Goal: Task Accomplishment & Management: Manage account settings

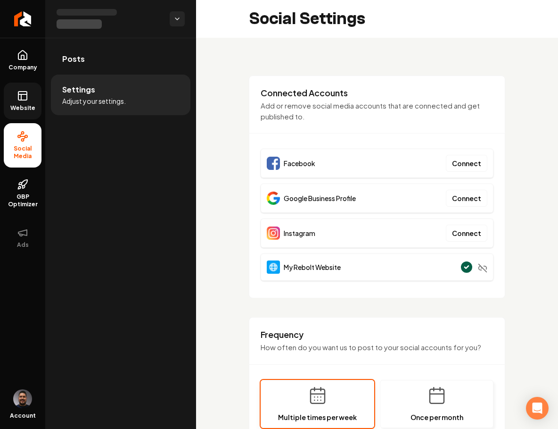
click at [23, 86] on link "Website" at bounding box center [23, 101] width 38 height 37
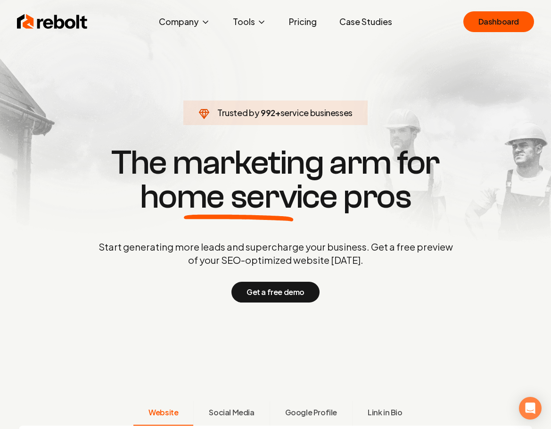
click at [301, 25] on link "Pricing" at bounding box center [303, 21] width 43 height 19
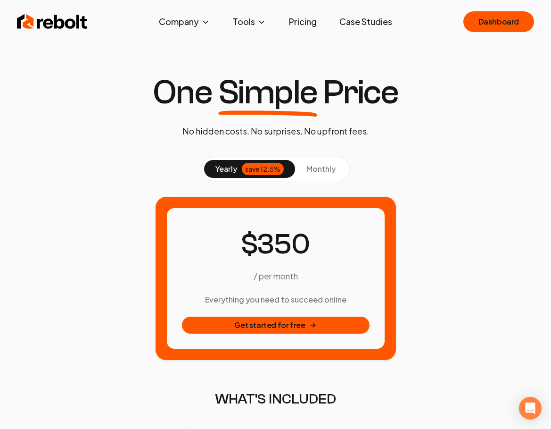
click at [321, 162] on button "monthly" at bounding box center [321, 169] width 52 height 18
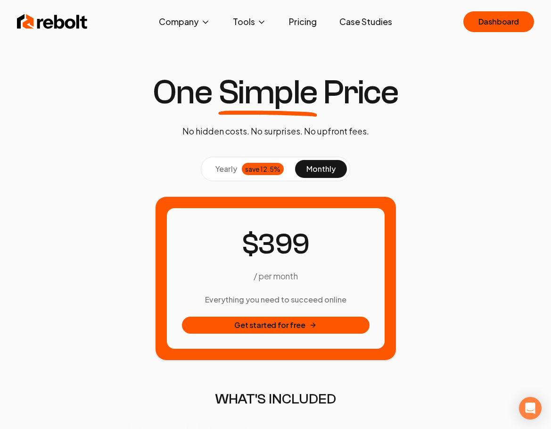
drag, startPoint x: 171, startPoint y: 129, endPoint x: 153, endPoint y: 111, distance: 25.4
click at [170, 127] on div "One Simple Price No hidden costs. No surprises. No upfront fees." at bounding box center [275, 106] width 261 height 62
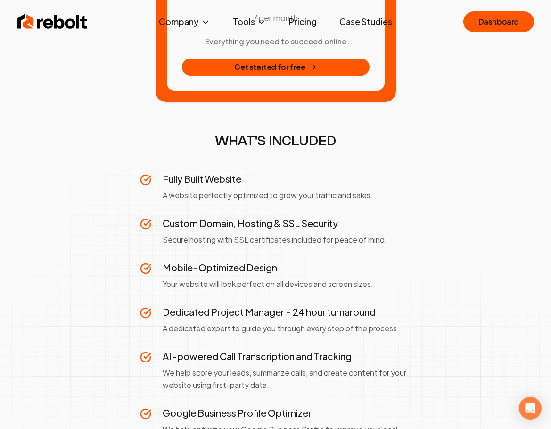
scroll to position [315, 0]
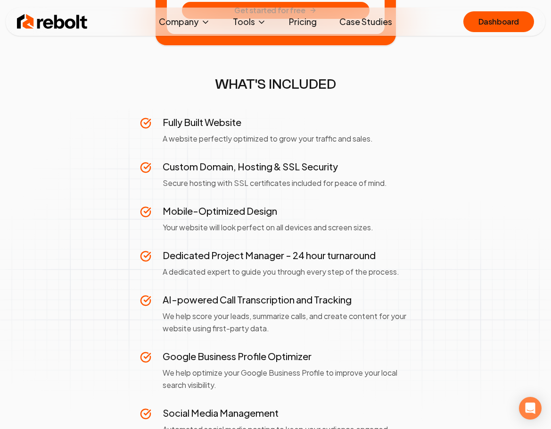
click at [138, 147] on section "yearly save 12.5% monthly / per month Everything you need to succeed online Get…" at bounding box center [276, 308] width 536 height 933
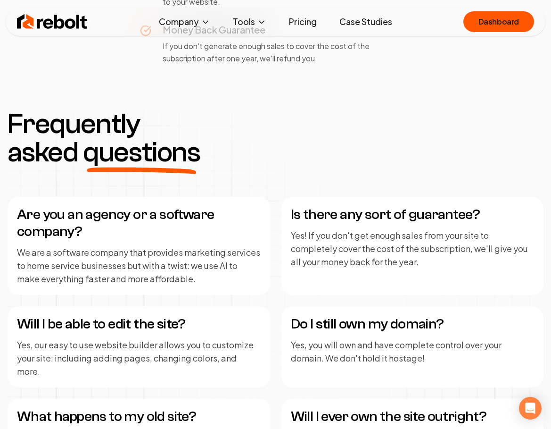
scroll to position [1854, 0]
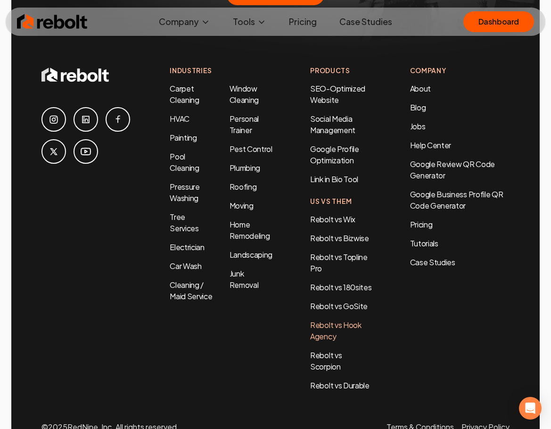
click at [325, 320] on link "Rebolt vs Hook Agency" at bounding box center [335, 330] width 51 height 21
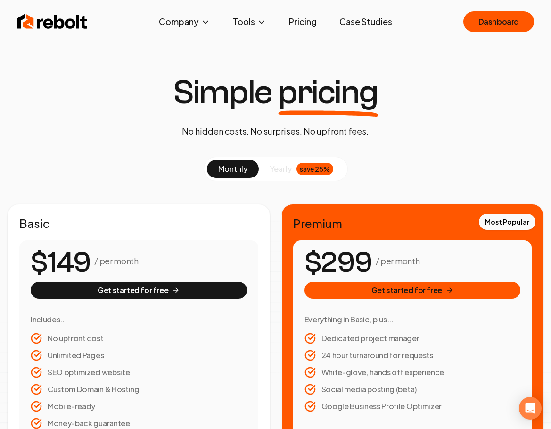
click at [286, 166] on span "yearly" at bounding box center [281, 168] width 22 height 11
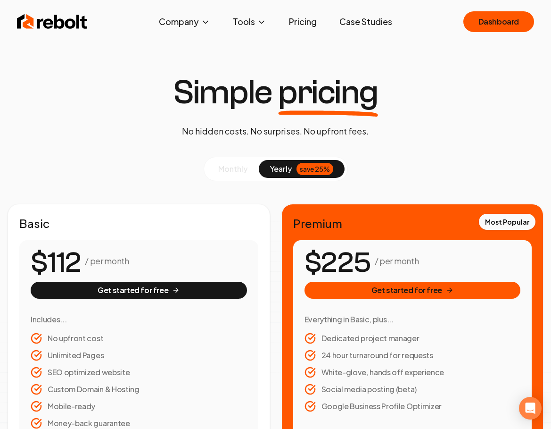
click at [240, 167] on span "monthly" at bounding box center [232, 169] width 29 height 10
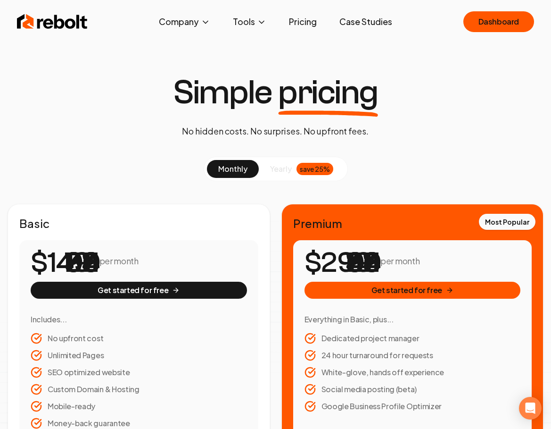
click at [316, 20] on link "Pricing" at bounding box center [303, 21] width 43 height 19
click at [283, 172] on span "yearly" at bounding box center [281, 168] width 22 height 11
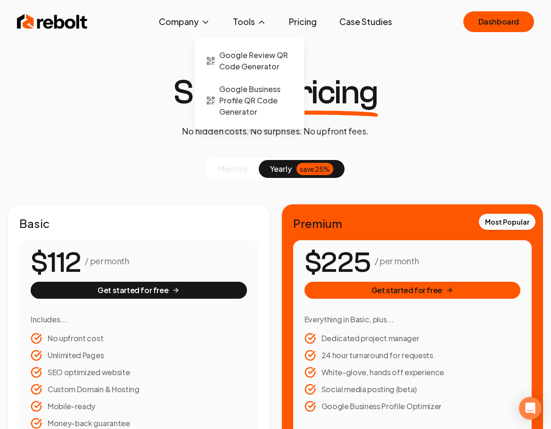
click at [253, 25] on button "Tools" at bounding box center [249, 21] width 49 height 19
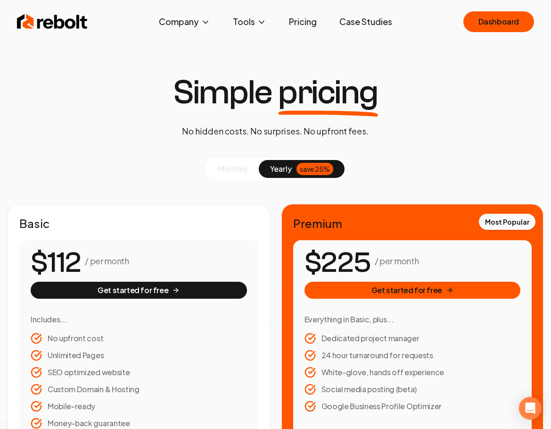
click at [290, 22] on link "Pricing" at bounding box center [303, 21] width 43 height 19
click at [234, 176] on button "monthly" at bounding box center [233, 169] width 52 height 18
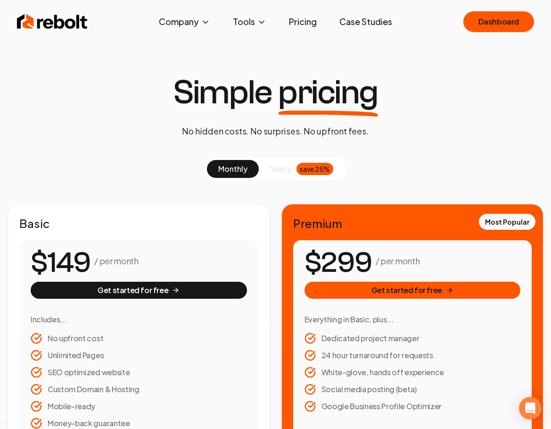
click at [299, 171] on div "save 25%" at bounding box center [315, 169] width 37 height 12
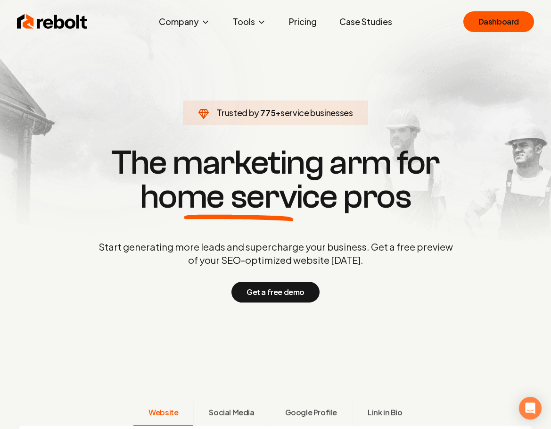
click at [295, 19] on link "Pricing" at bounding box center [303, 21] width 43 height 19
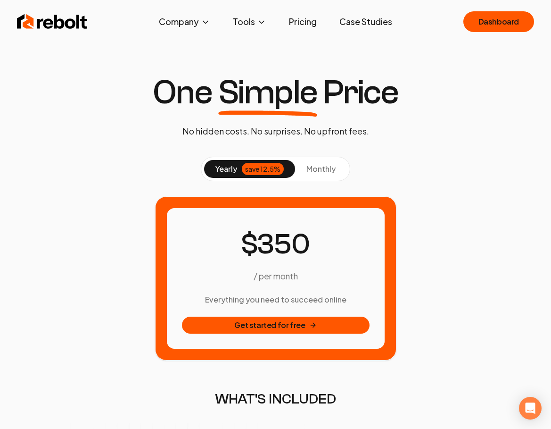
click at [311, 163] on button "monthly" at bounding box center [321, 169] width 52 height 18
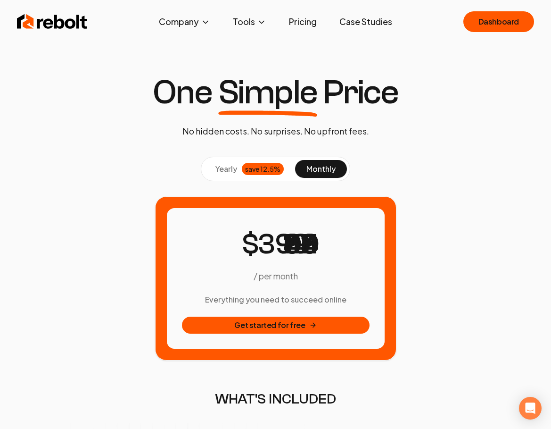
click at [247, 173] on div "save 12.5%" at bounding box center [263, 169] width 42 height 12
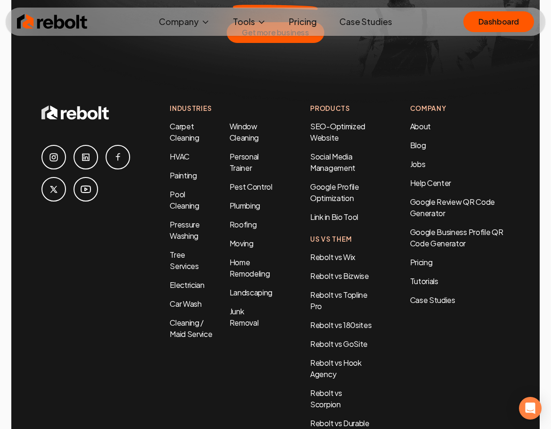
scroll to position [1854, 0]
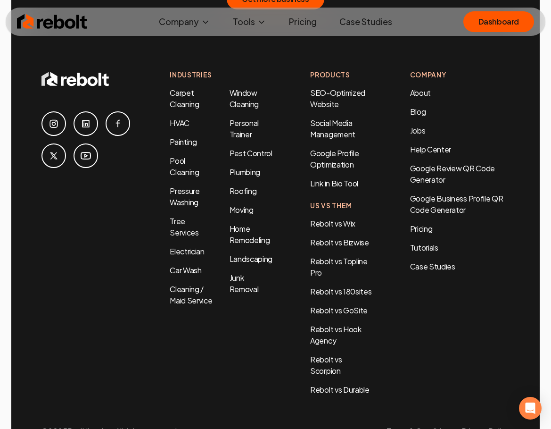
scroll to position [1854, 0]
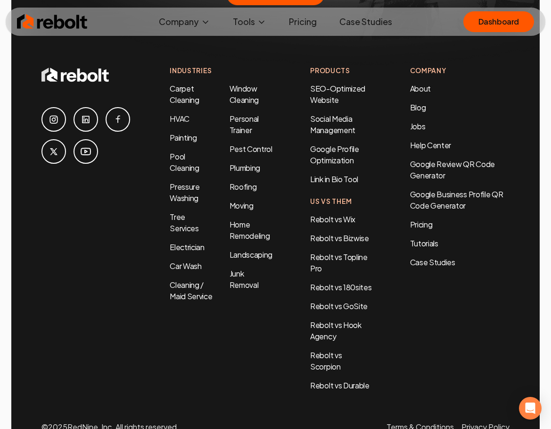
click at [246, 268] on li "Junk Removal" at bounding box center [251, 279] width 43 height 23
click at [248, 268] on link "Junk Removal" at bounding box center [244, 278] width 29 height 21
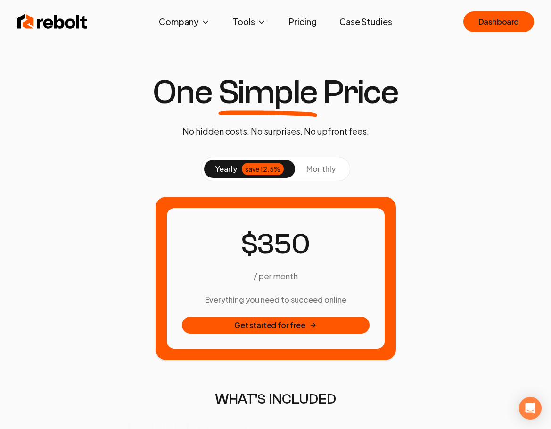
click at [307, 167] on span "monthly" at bounding box center [321, 169] width 29 height 10
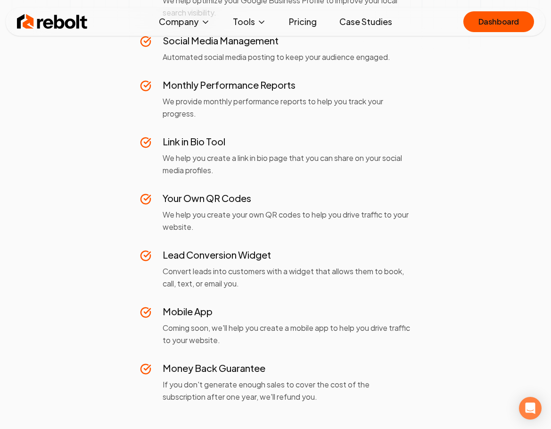
scroll to position [397, 0]
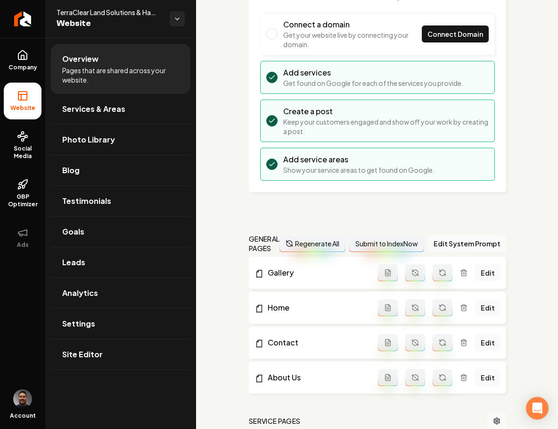
scroll to position [187, 0]
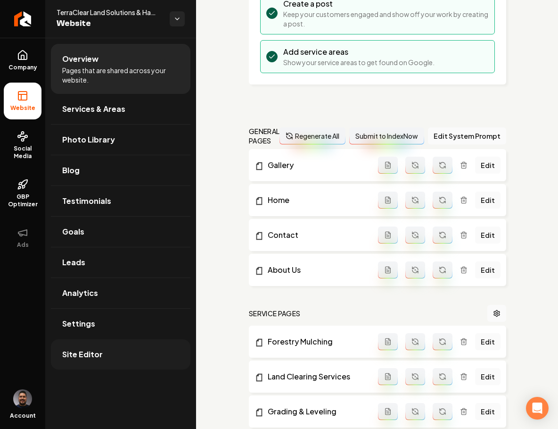
click at [94, 350] on span "Site Editor" at bounding box center [82, 354] width 41 height 11
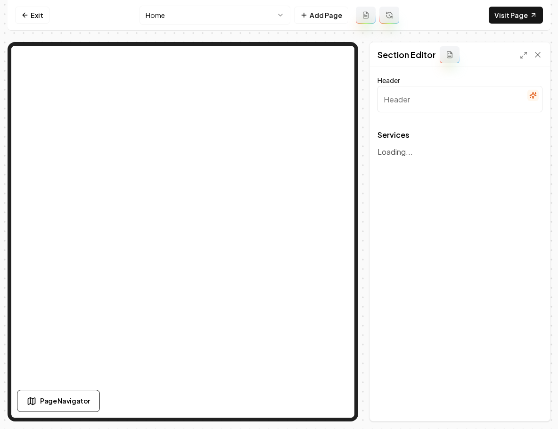
type input "Our Expert Land Clearing Services"
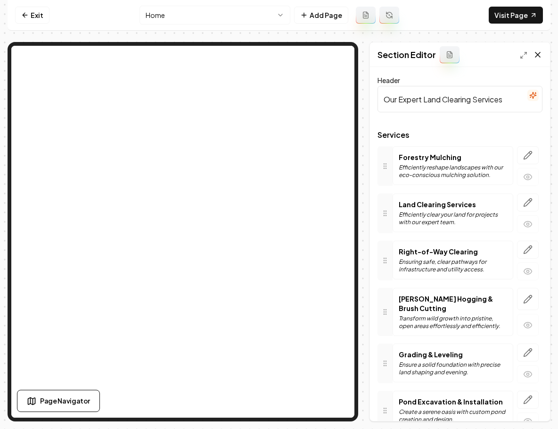
click at [539, 55] on icon at bounding box center [537, 54] width 9 height 9
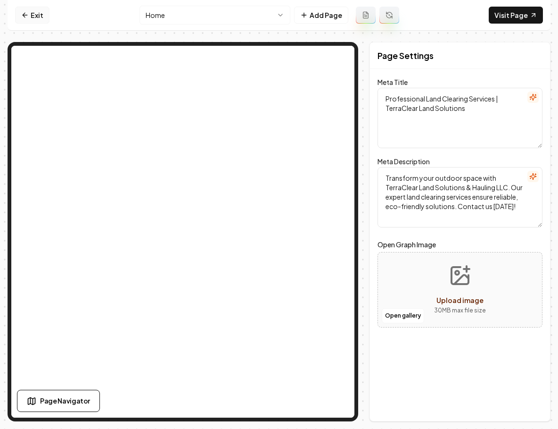
click at [31, 15] on link "Exit" at bounding box center [32, 15] width 34 height 17
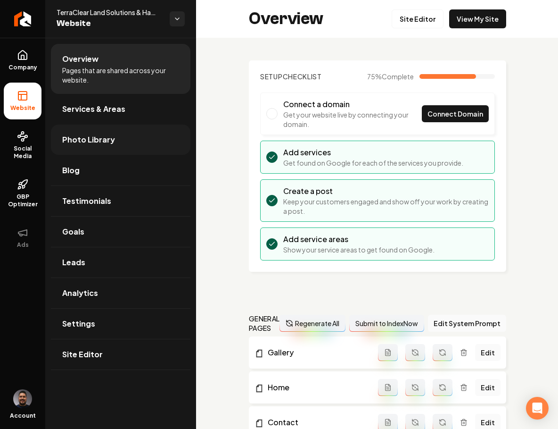
click at [95, 141] on span "Photo Library" at bounding box center [88, 139] width 53 height 11
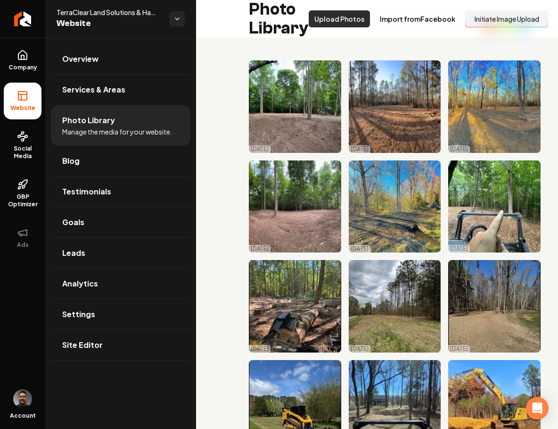
click at [342, 16] on button "Upload Photos" at bounding box center [339, 18] width 61 height 17
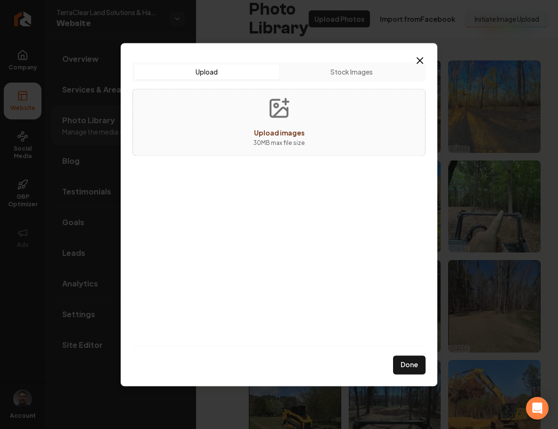
click at [283, 132] on span "Upload images" at bounding box center [279, 132] width 50 height 8
click at [276, 133] on span "Upload images" at bounding box center [279, 132] width 50 height 8
click at [282, 130] on span "Upload images" at bounding box center [279, 132] width 50 height 8
type input "**********"
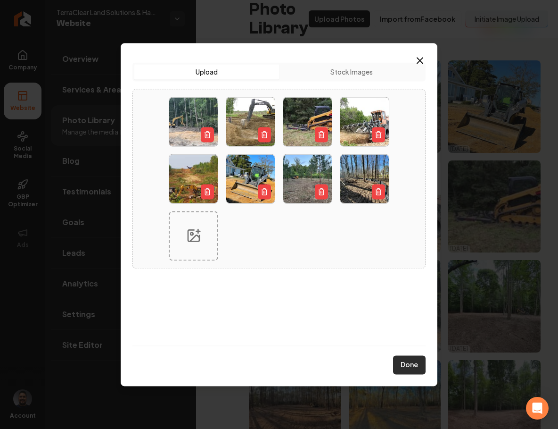
click at [412, 363] on button "Done" at bounding box center [409, 364] width 33 height 19
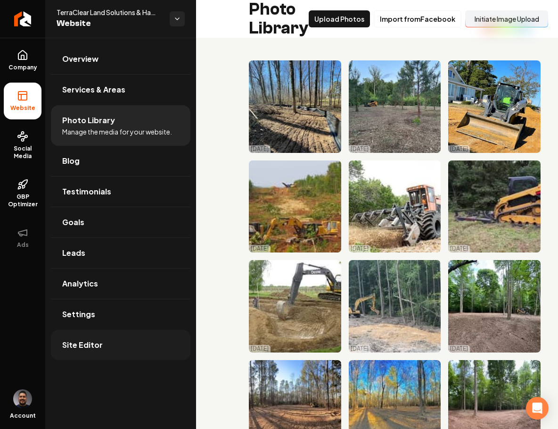
click at [83, 337] on link "Site Editor" at bounding box center [121, 345] width 140 height 30
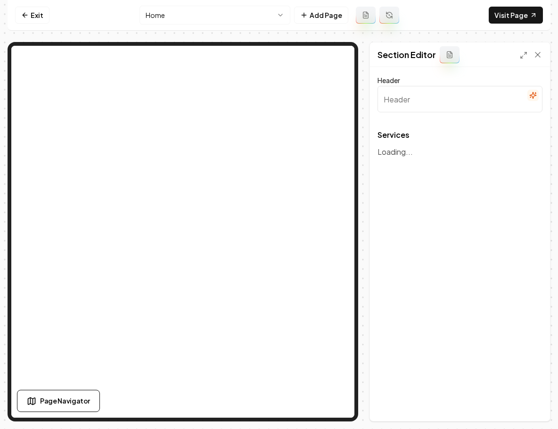
type input "Our Expert Land Clearing Services"
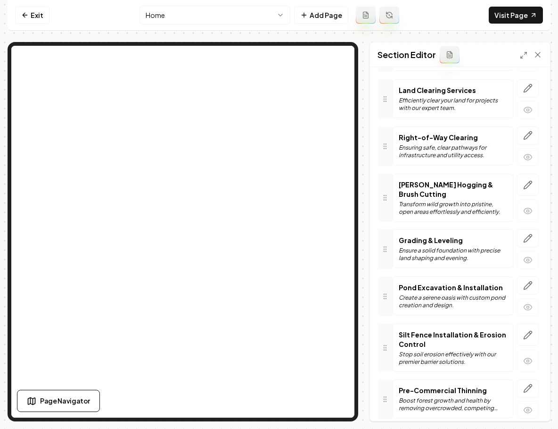
scroll to position [206, 0]
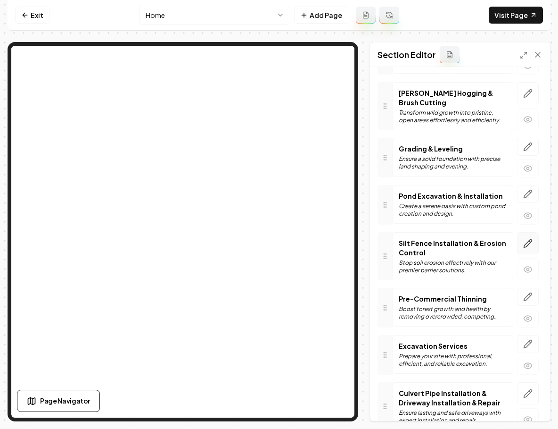
click at [524, 239] on icon "button" at bounding box center [528, 243] width 9 height 9
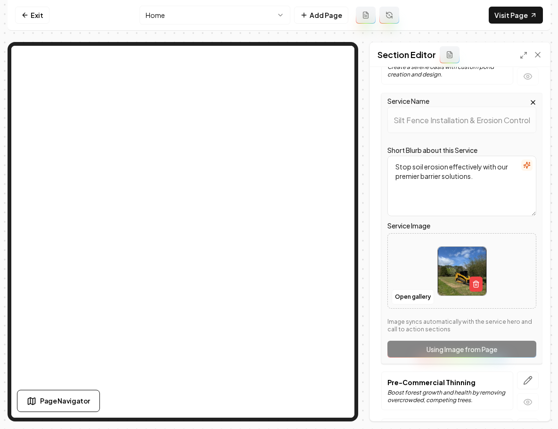
scroll to position [461, 0]
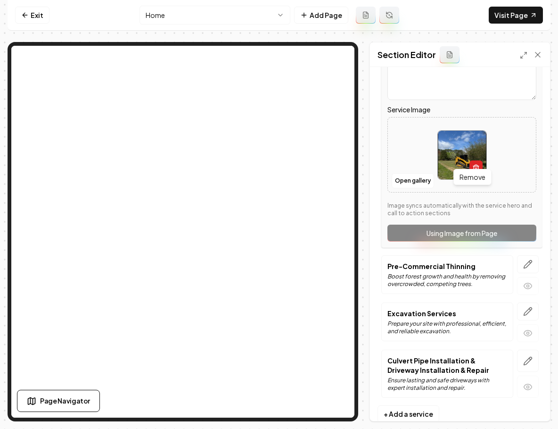
click at [475, 166] on icon "button" at bounding box center [476, 168] width 4 height 5
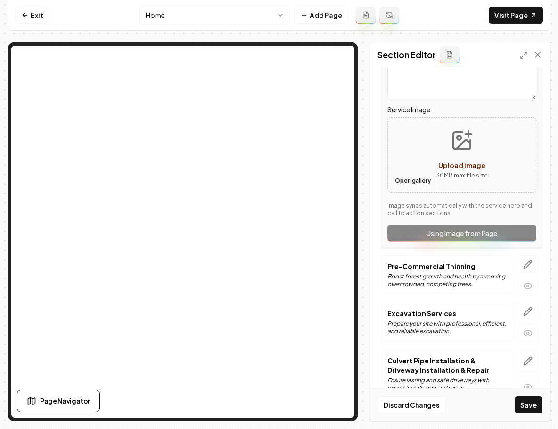
click at [420, 173] on button "Open gallery" at bounding box center [413, 180] width 42 height 15
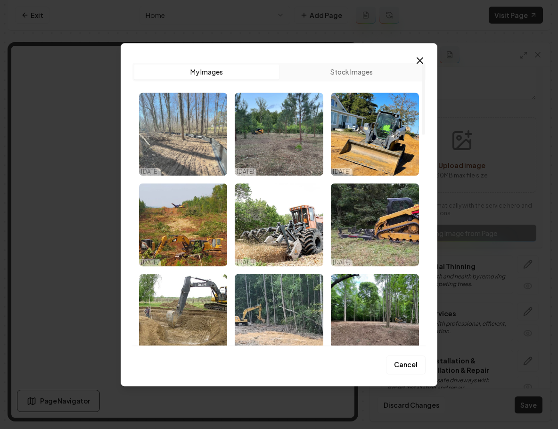
click at [199, 133] on img "Select image image_68e6642e5c7cd75eb8875b58.HEIC" at bounding box center [183, 133] width 88 height 83
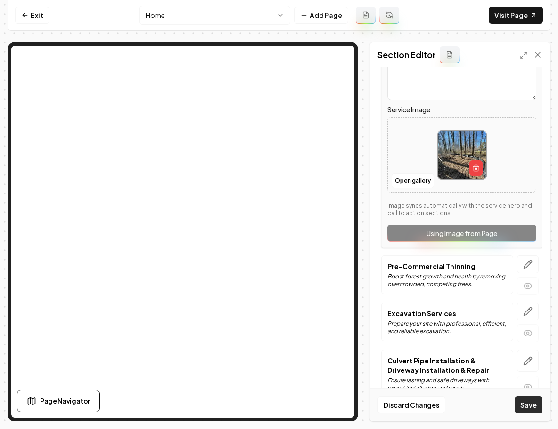
click at [529, 405] on button "Save" at bounding box center [529, 404] width 28 height 17
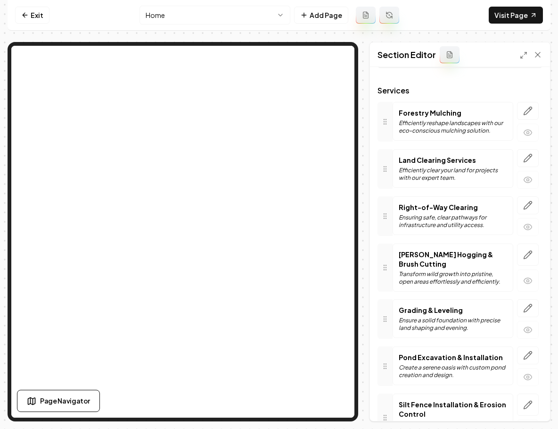
scroll to position [45, 0]
click at [517, 204] on button "button" at bounding box center [528, 205] width 22 height 18
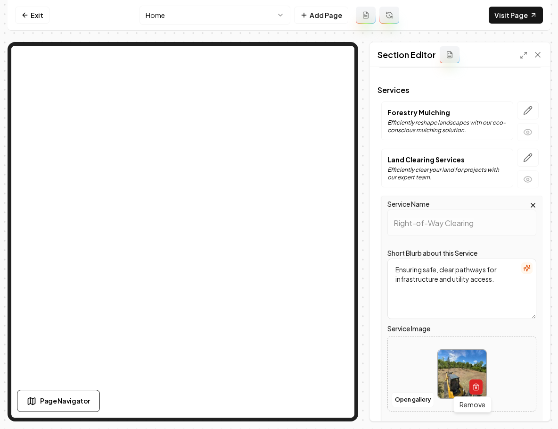
click at [475, 385] on icon "button" at bounding box center [476, 387] width 4 height 5
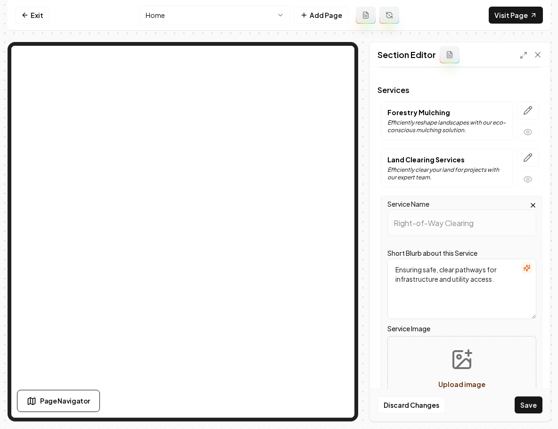
click at [466, 383] on span "Upload image" at bounding box center [462, 384] width 47 height 8
click at [463, 362] on icon "Upload image" at bounding box center [462, 359] width 23 height 23
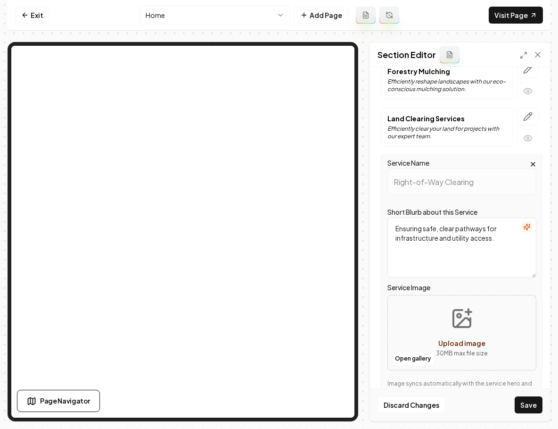
scroll to position [88, 0]
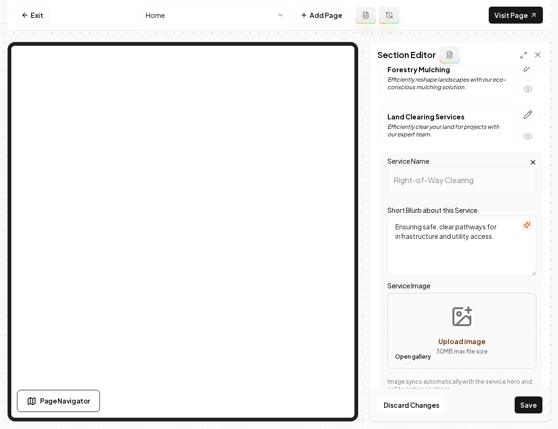
click at [417, 353] on button "Open gallery" at bounding box center [413, 356] width 42 height 15
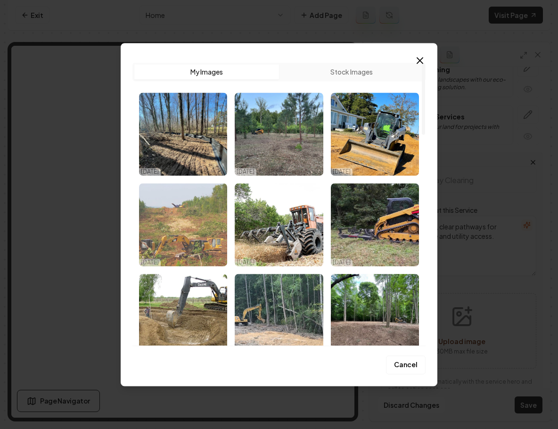
click at [206, 203] on img "Select image image_68e6642e5c7cd75eb8875703.jpg" at bounding box center [183, 224] width 88 height 83
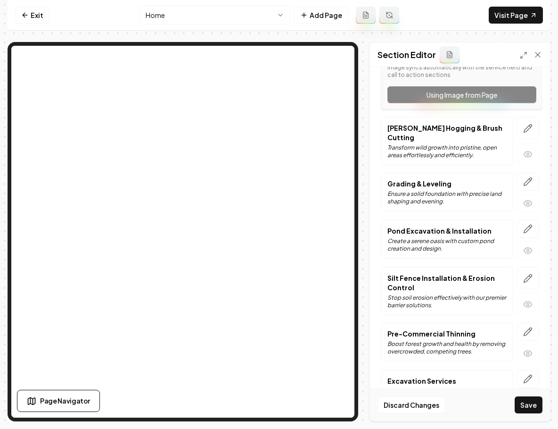
scroll to position [426, 0]
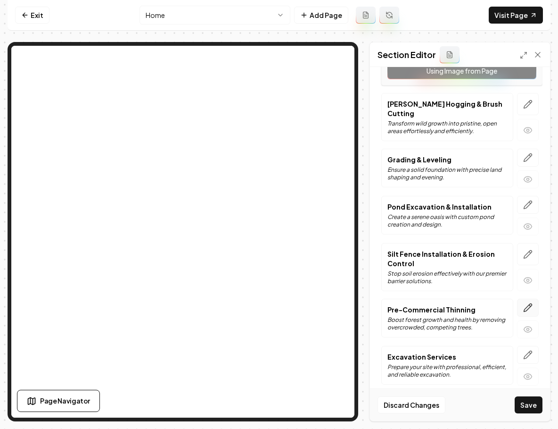
click at [524, 303] on icon "button" at bounding box center [528, 307] width 9 height 9
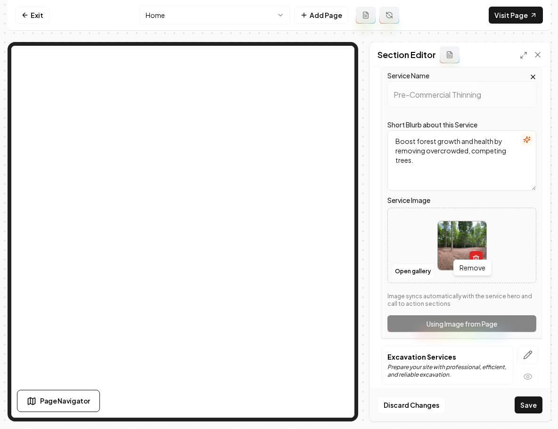
click at [476, 255] on icon "button" at bounding box center [477, 259] width 8 height 8
click at [419, 264] on button "Open gallery" at bounding box center [413, 271] width 42 height 15
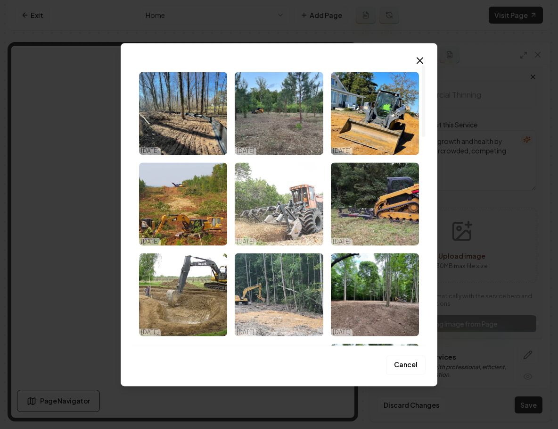
scroll to position [8, 0]
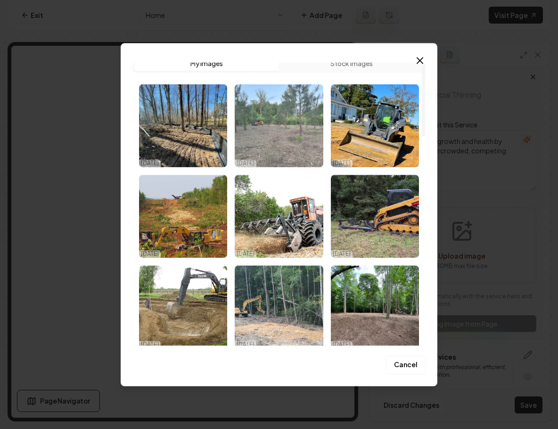
click at [266, 133] on img "Select image image_68e6642e5c7cd75eb8875c7f.HEIC" at bounding box center [279, 125] width 88 height 83
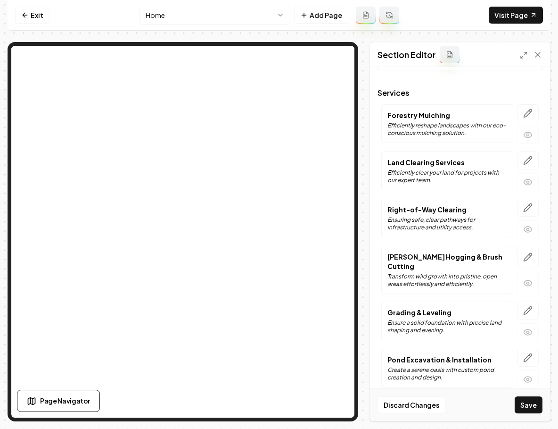
scroll to position [84, 0]
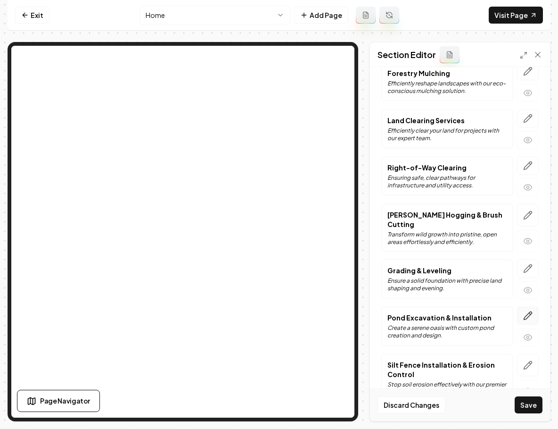
click at [524, 311] on icon "button" at bounding box center [528, 315] width 9 height 9
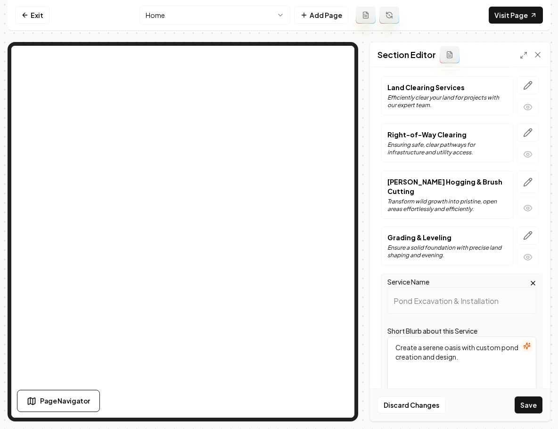
scroll to position [363, 0]
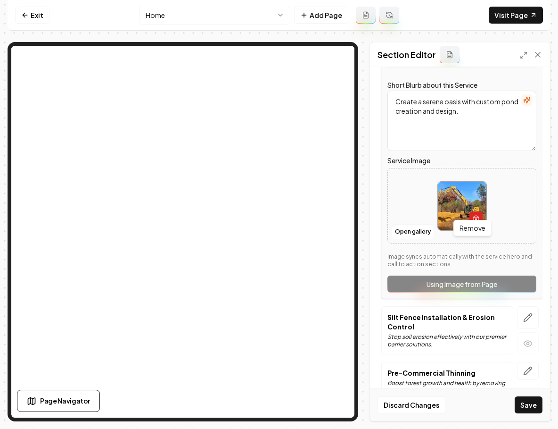
click at [473, 215] on icon "button" at bounding box center [477, 219] width 8 height 8
click at [413, 224] on button "Open gallery" at bounding box center [413, 231] width 42 height 15
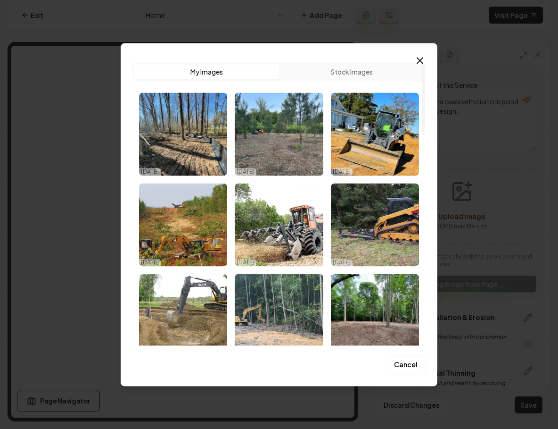
click at [201, 312] on img "Select image image_68e6642e5c7cd75eb88756a2.jpg" at bounding box center [183, 315] width 88 height 83
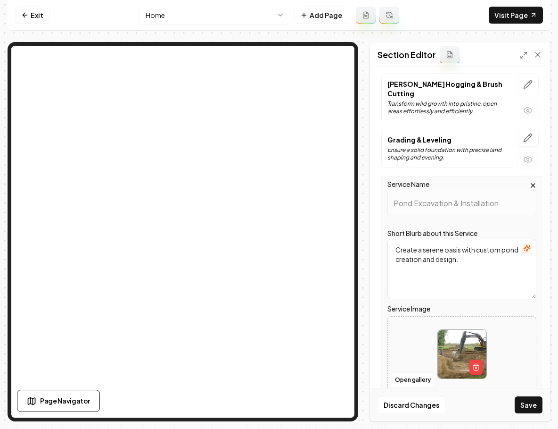
scroll to position [97, 0]
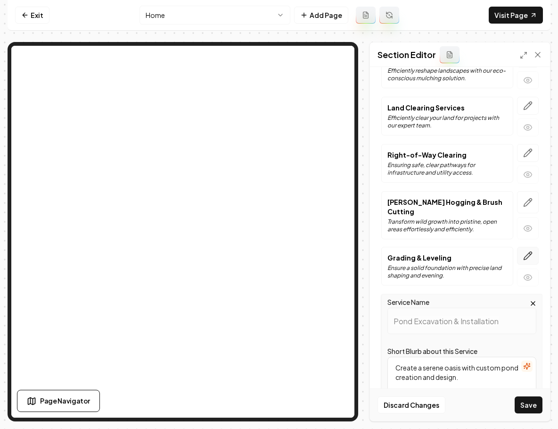
click at [524, 251] on icon "button" at bounding box center [528, 255] width 9 height 9
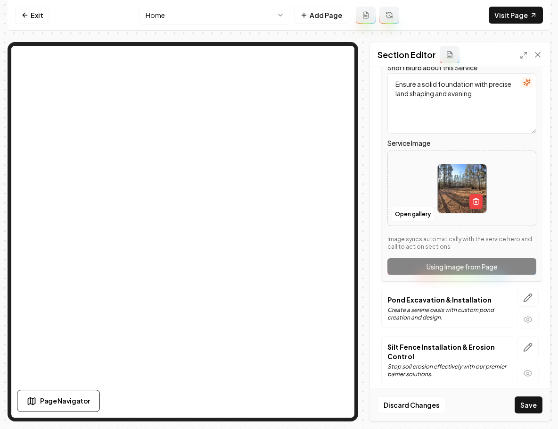
scroll to position [316, 0]
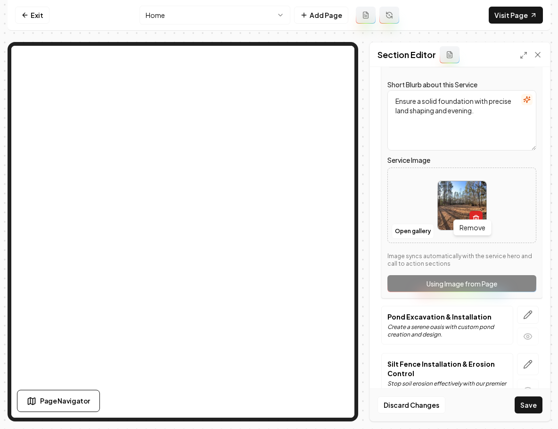
click at [470, 211] on button "button" at bounding box center [476, 218] width 13 height 15
click at [413, 224] on button "Open gallery" at bounding box center [413, 231] width 42 height 15
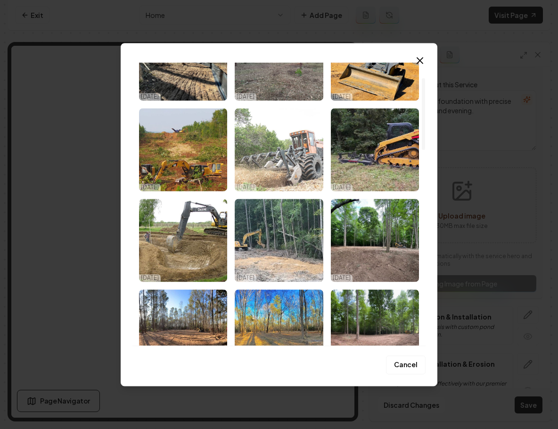
scroll to position [34, 0]
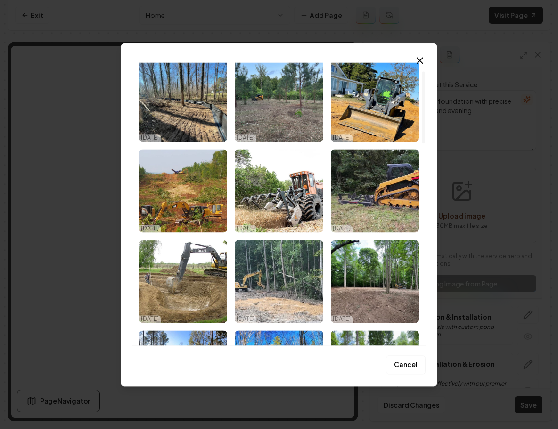
click at [361, 96] on img "Select image image_68e6642e5c7cd75eb88759a1.HEIC" at bounding box center [375, 99] width 88 height 83
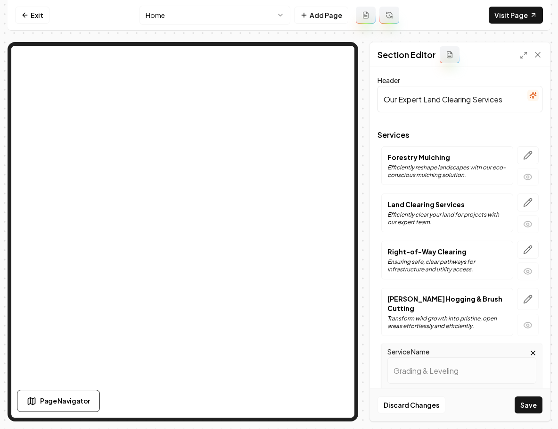
scroll to position [38, 0]
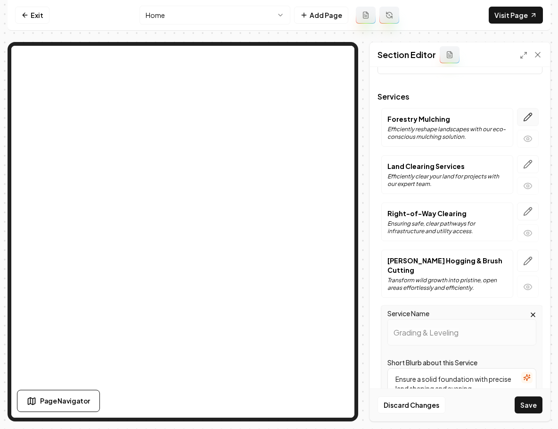
click at [524, 119] on icon "button" at bounding box center [528, 116] width 9 height 9
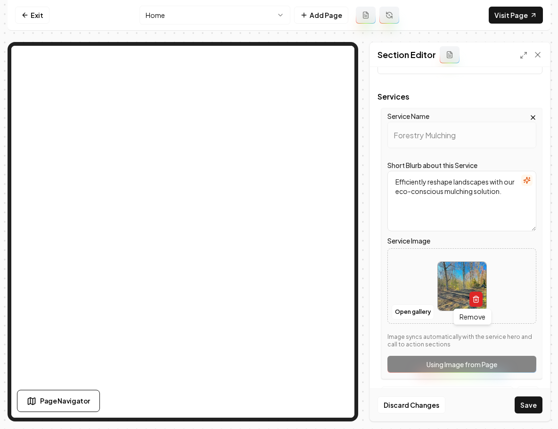
click at [475, 298] on icon "button" at bounding box center [476, 299] width 4 height 5
click at [427, 310] on button "Open gallery" at bounding box center [413, 311] width 42 height 15
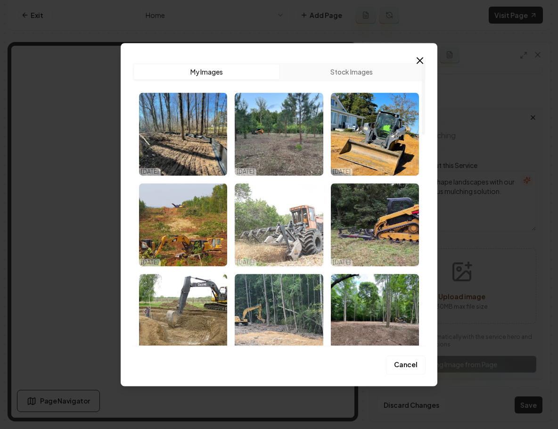
click at [303, 234] on img "Select image image_68e6642e5c7cd75eb88756fe.jpg" at bounding box center [279, 224] width 88 height 83
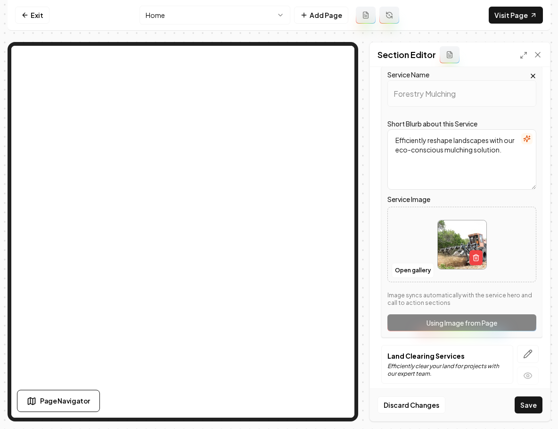
scroll to position [80, 0]
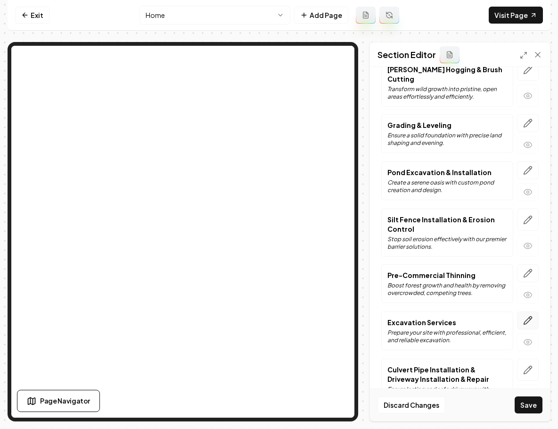
click at [525, 316] on icon "button" at bounding box center [528, 320] width 8 height 8
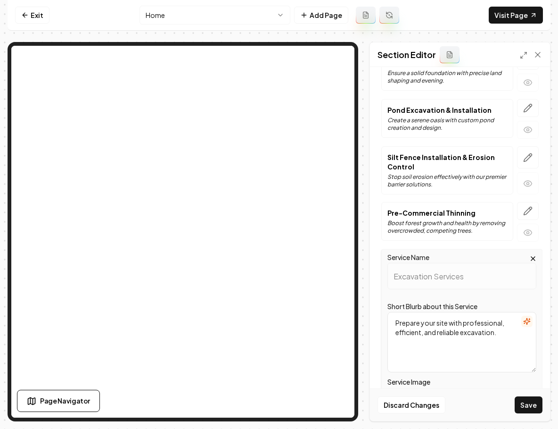
scroll to position [481, 0]
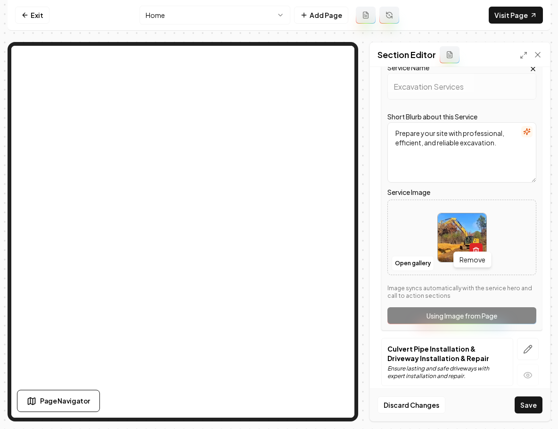
click at [477, 250] on line "button" at bounding box center [477, 251] width 0 height 2
click at [414, 256] on button "Open gallery" at bounding box center [413, 263] width 42 height 15
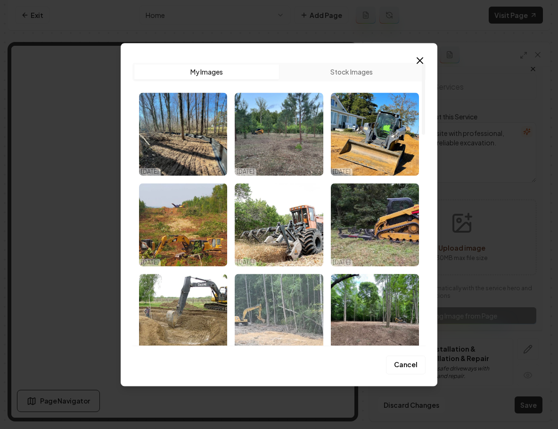
click at [264, 295] on img "Select image image_68e6642e5c7cd75eb88756f5.jpg" at bounding box center [279, 315] width 88 height 83
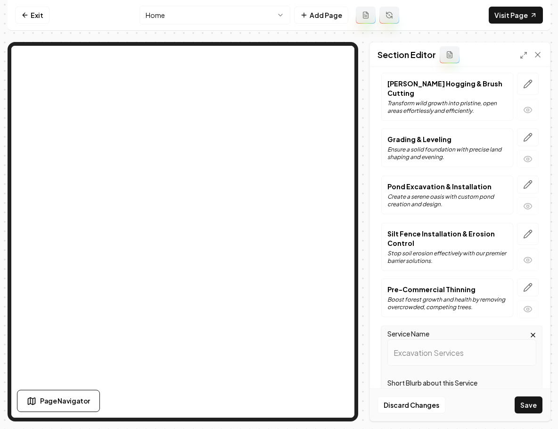
scroll to position [0, 0]
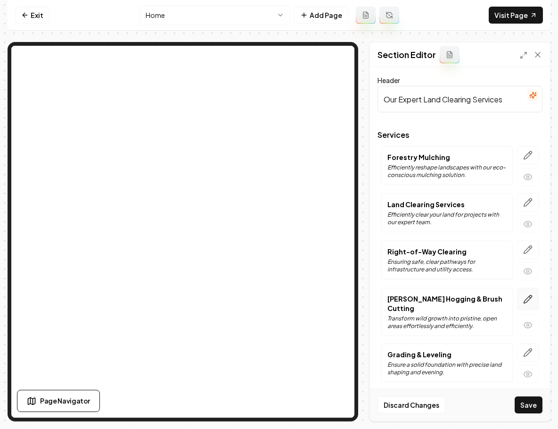
click at [524, 297] on icon "button" at bounding box center [528, 298] width 9 height 9
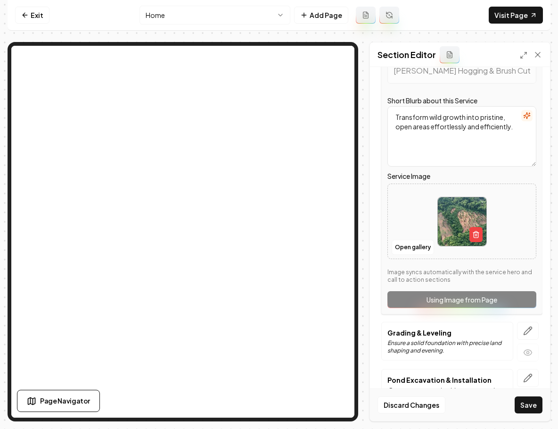
scroll to position [289, 0]
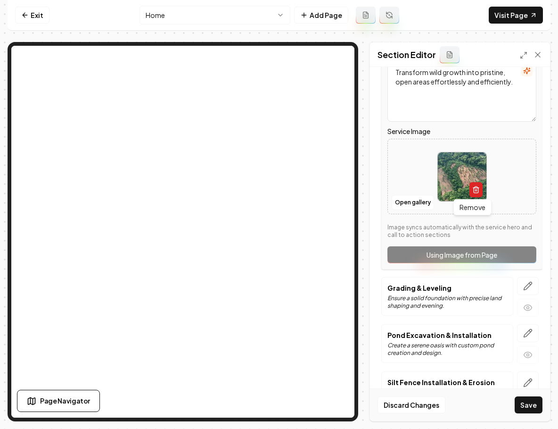
click at [474, 188] on icon "button" at bounding box center [476, 190] width 4 height 5
click at [425, 201] on button "Open gallery" at bounding box center [413, 202] width 42 height 15
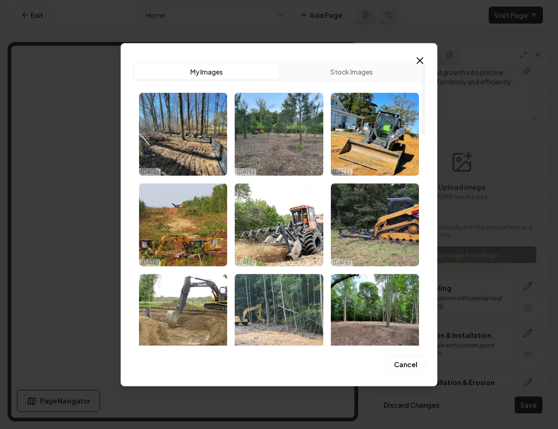
click at [387, 209] on img "Select image image_68e6642e5c7cd75eb88756dc.jpg" at bounding box center [375, 224] width 88 height 83
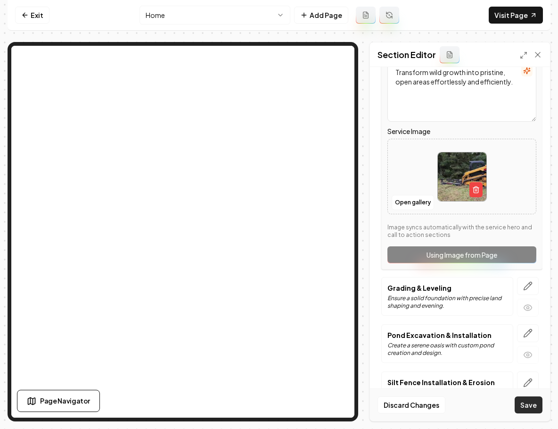
click at [532, 400] on button "Save" at bounding box center [529, 404] width 28 height 17
click at [503, 25] on nav "Exit Home Add Page Visit Page" at bounding box center [279, 15] width 543 height 31
click at [506, 16] on link "Visit Page" at bounding box center [516, 15] width 54 height 17
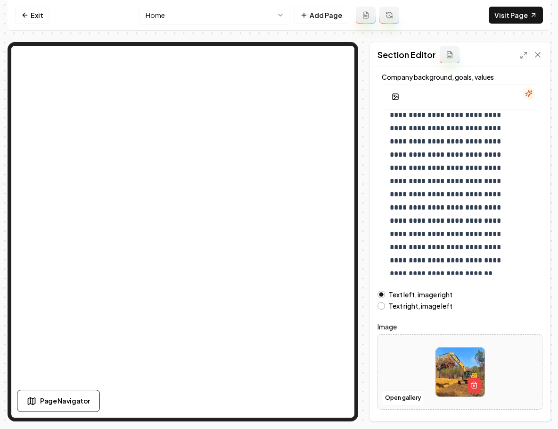
scroll to position [71, 0]
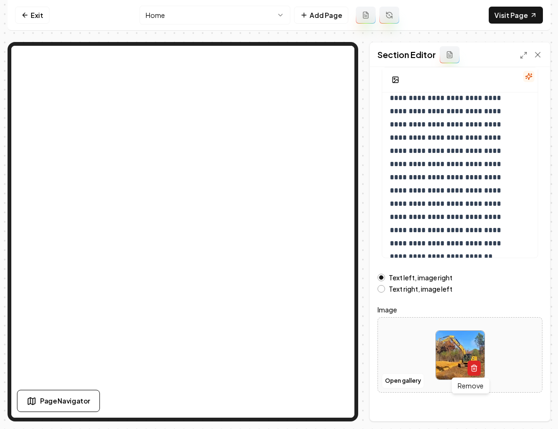
click at [474, 367] on icon "button" at bounding box center [475, 368] width 8 height 8
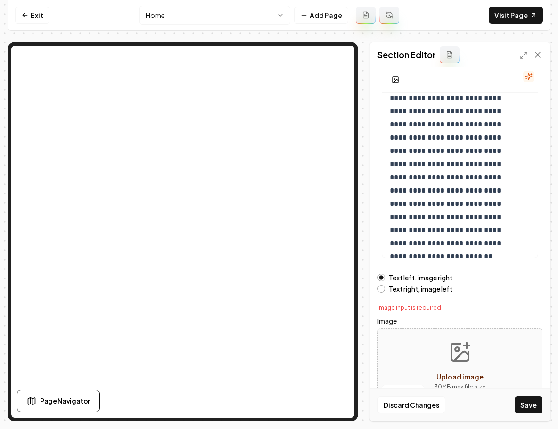
scroll to position [92, 0]
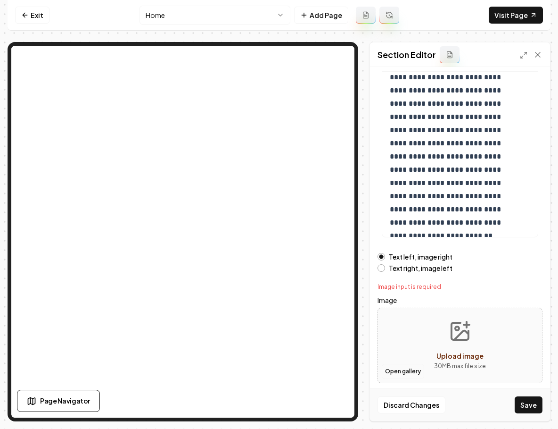
click at [413, 369] on button "Open gallery" at bounding box center [403, 371] width 42 height 15
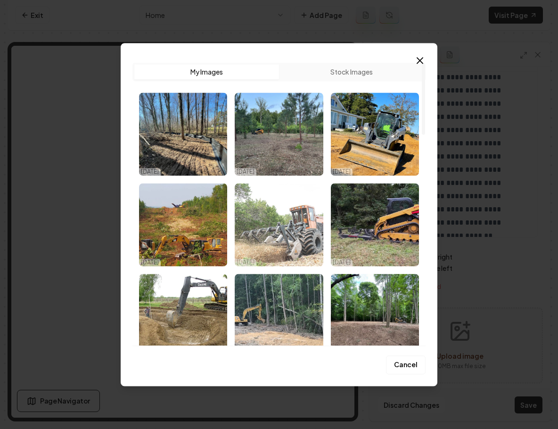
click at [288, 228] on img "Select image image_68e6642e5c7cd75eb88756fe.jpg" at bounding box center [279, 224] width 88 height 83
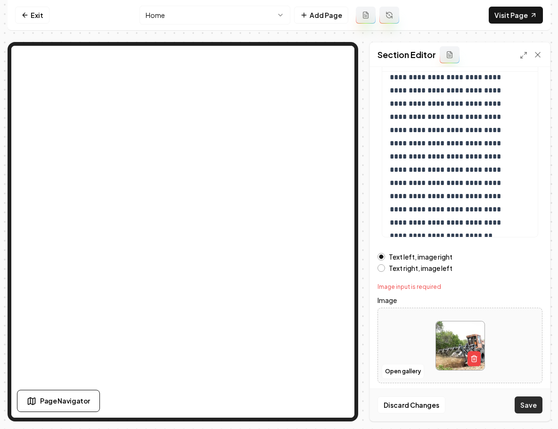
click at [527, 406] on button "Save" at bounding box center [529, 404] width 28 height 17
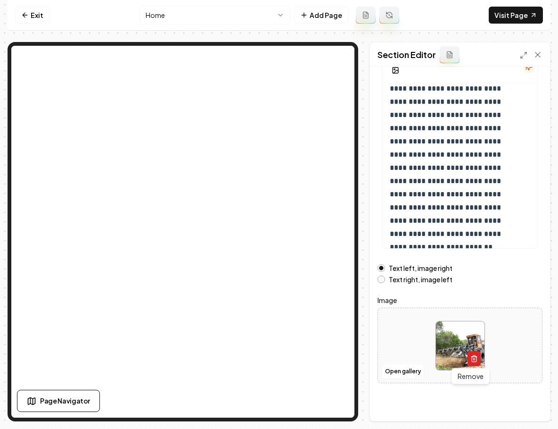
click at [472, 359] on icon "button" at bounding box center [475, 359] width 8 height 8
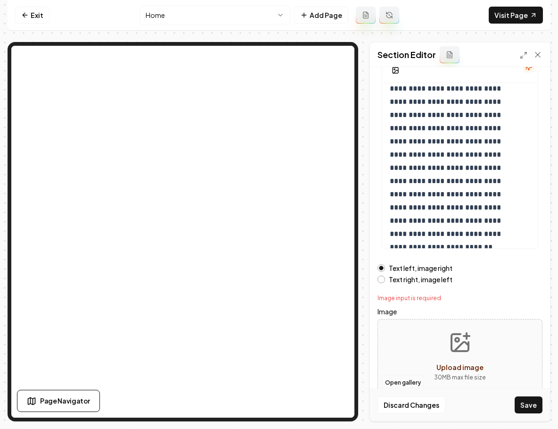
click at [408, 380] on button "Open gallery" at bounding box center [403, 382] width 42 height 15
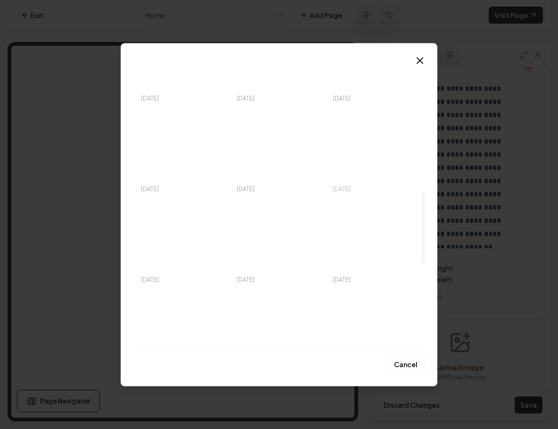
scroll to position [501, 0]
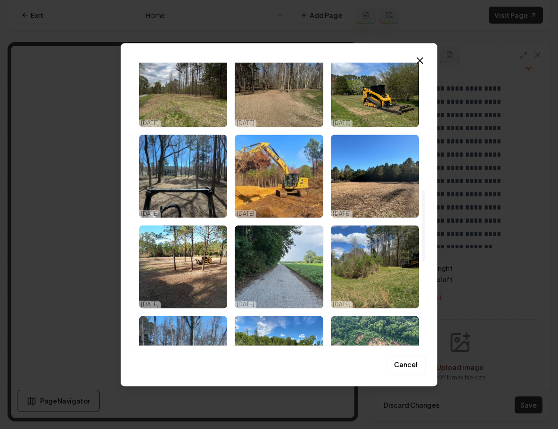
click at [291, 161] on img "Select image image_68dd570f5c7cd75eb8fcb228.jpeg" at bounding box center [279, 175] width 88 height 83
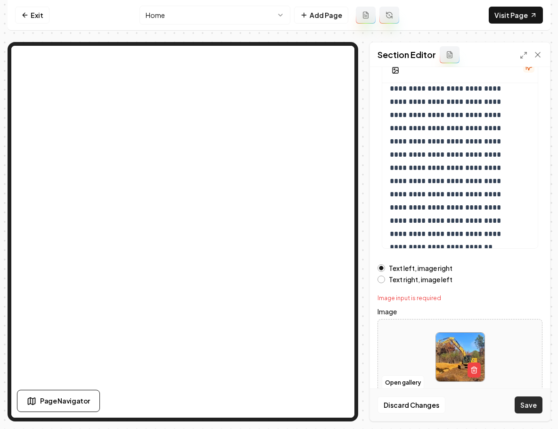
click at [529, 400] on button "Save" at bounding box center [529, 404] width 28 height 17
